Goal: Transaction & Acquisition: Purchase product/service

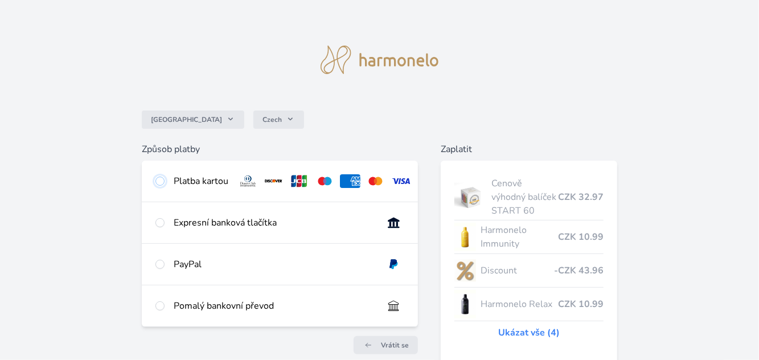
click at [161, 181] on input "radio" at bounding box center [159, 181] width 9 height 9
radio input "true"
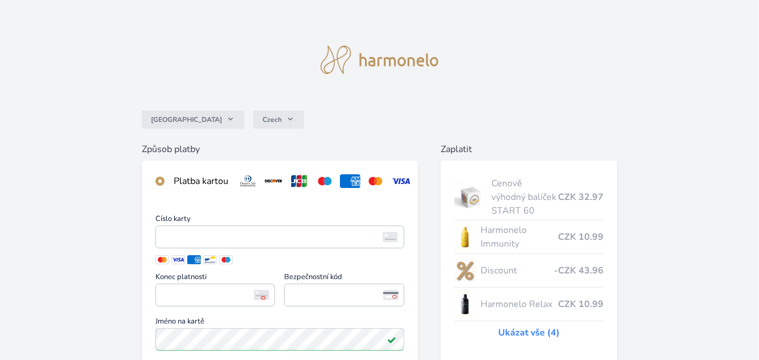
click at [293, 245] on span "<p>Your browser does not support iframes.</p>" at bounding box center [279, 237] width 249 height 23
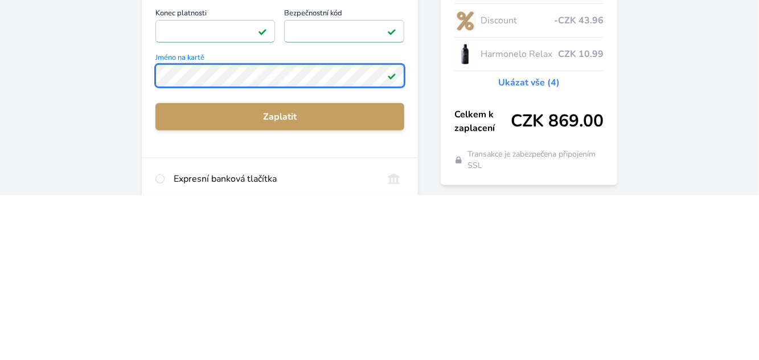
scroll to position [85, 0]
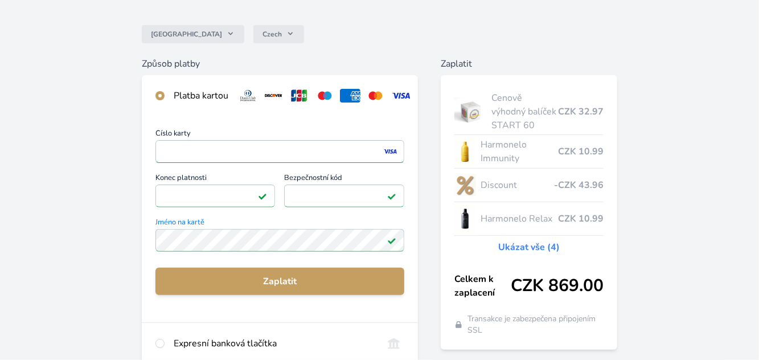
click at [329, 282] on span "Zaplatit" at bounding box center [280, 282] width 231 height 14
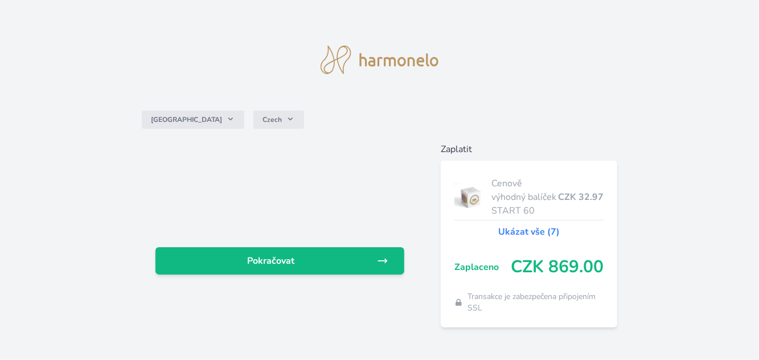
click at [240, 272] on link "Pokračovat" at bounding box center [279, 260] width 249 height 27
